Goal: Task Accomplishment & Management: Use online tool/utility

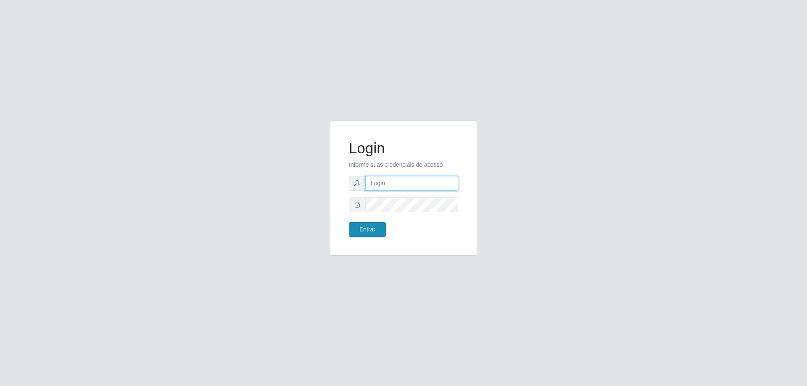
type input "[EMAIL_ADDRESS][DOMAIN_NAME]"
click at [371, 232] on button "Entrar" at bounding box center [367, 229] width 37 height 15
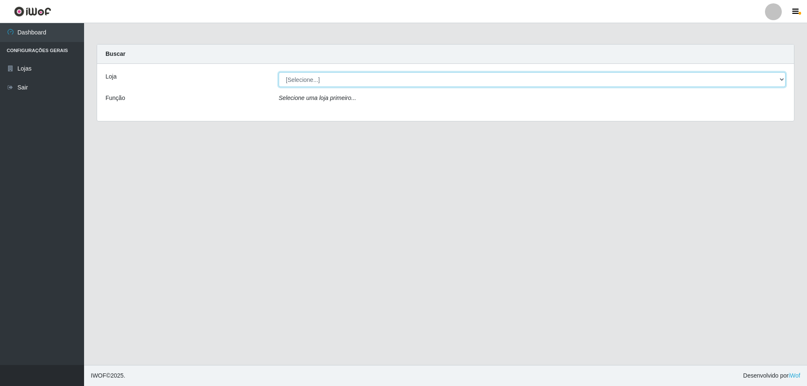
click at [313, 75] on select "[Selecione...] SuperShow Bis - [GEOGRAPHIC_DATA]" at bounding box center [532, 79] width 507 height 15
select select "59"
click at [279, 72] on select "[Selecione...] SuperShow Bis - [GEOGRAPHIC_DATA]" at bounding box center [532, 79] width 507 height 15
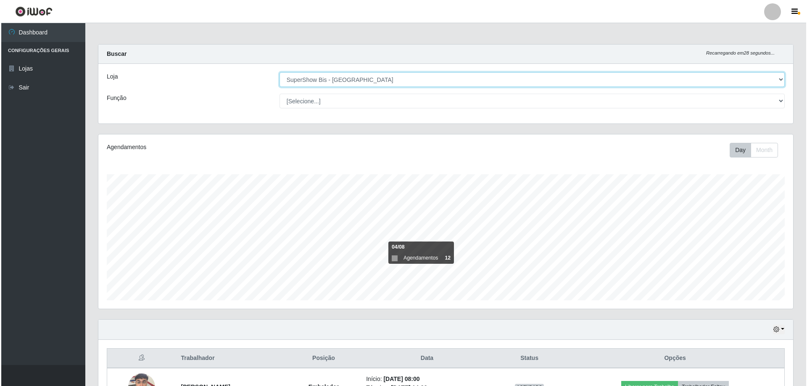
scroll to position [97, 0]
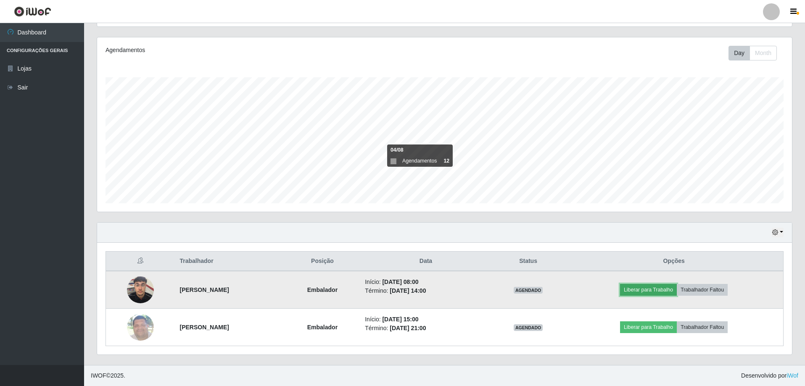
click at [660, 287] on button "Liberar para Trabalho" at bounding box center [648, 290] width 57 height 12
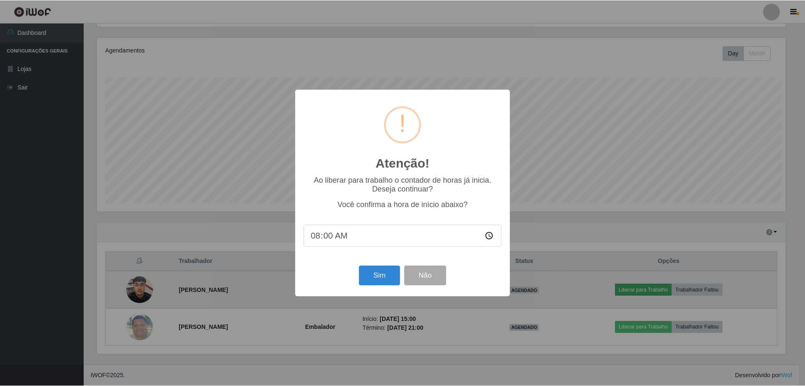
scroll to position [175, 691]
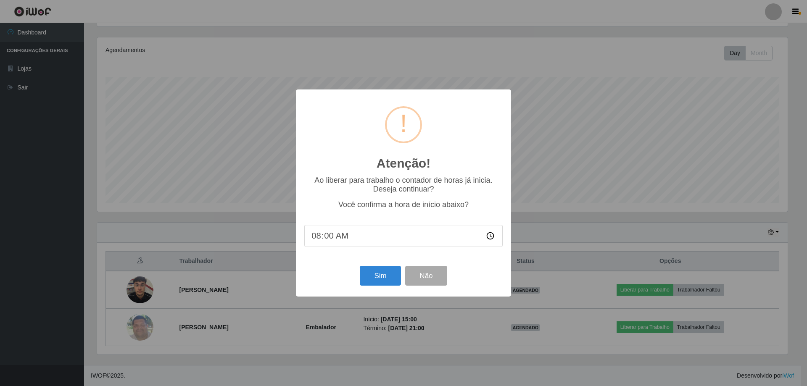
click at [533, 156] on div "Atenção! × Ao liberar para trabalho o contador de horas já inicia. Deseja conti…" at bounding box center [403, 193] width 807 height 386
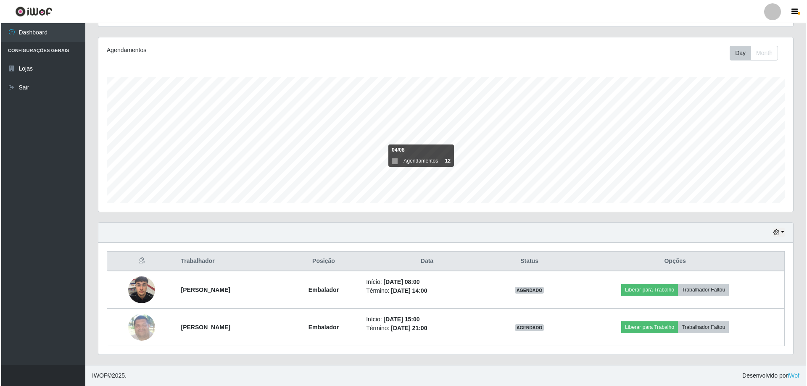
scroll to position [175, 695]
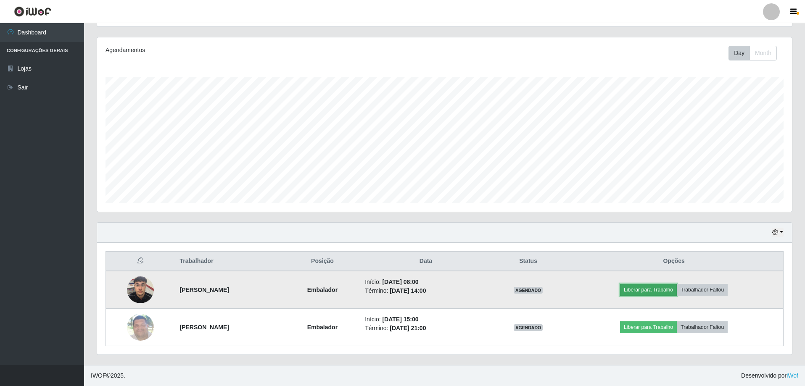
click at [668, 288] on button "Liberar para Trabalho" at bounding box center [648, 290] width 57 height 12
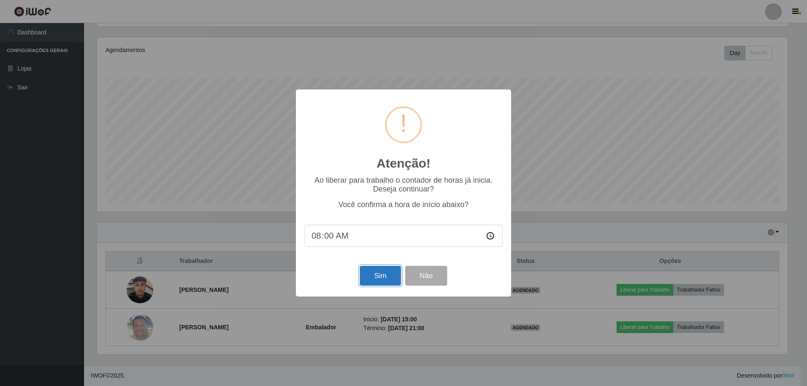
click at [378, 280] on button "Sim" at bounding box center [380, 276] width 41 height 20
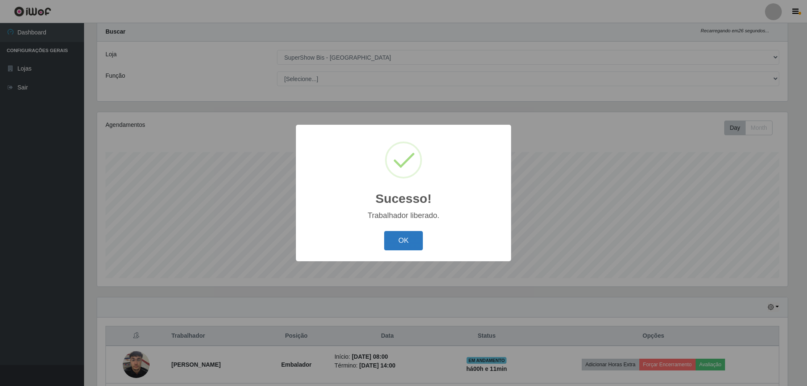
click at [402, 238] on button "OK" at bounding box center [403, 241] width 39 height 20
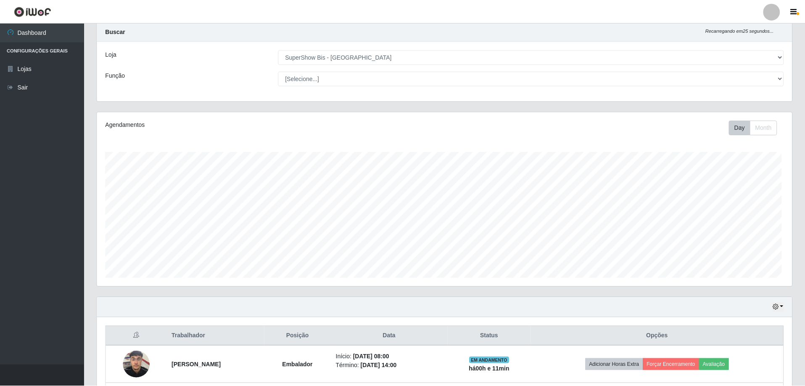
scroll to position [175, 695]
